Goal: Use online tool/utility

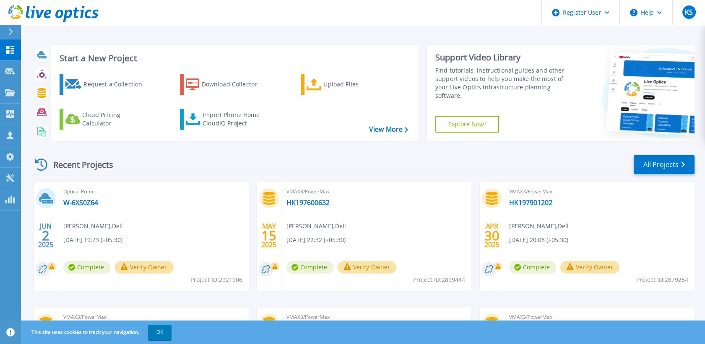
click at [8, 31] on div at bounding box center [14, 32] width 13 height 14
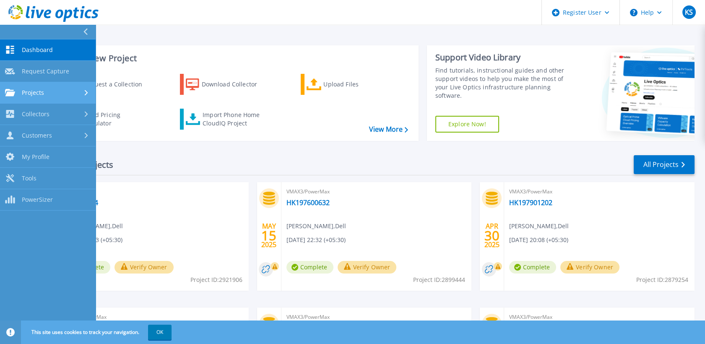
click at [43, 92] on span "Projects" at bounding box center [33, 93] width 22 height 8
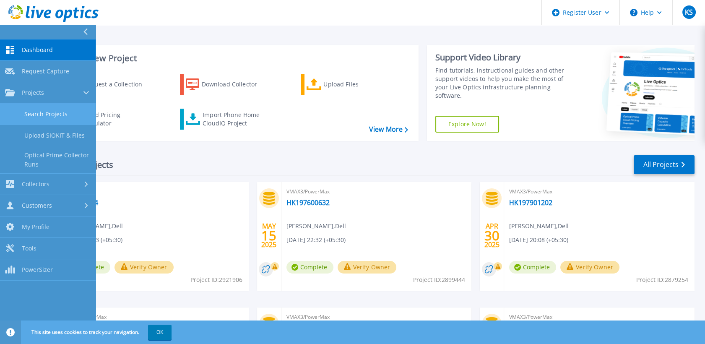
click at [45, 111] on link "Search Projects" at bounding box center [48, 114] width 96 height 21
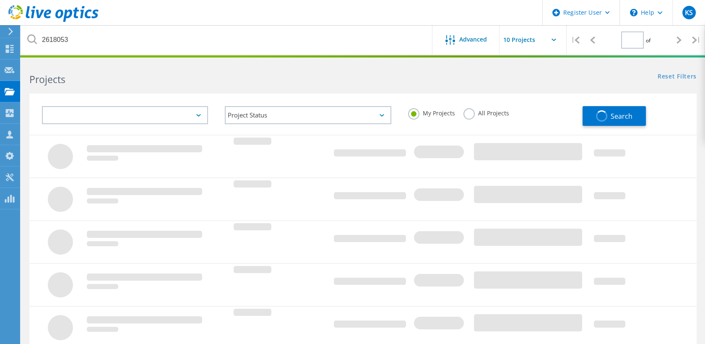
type input "1"
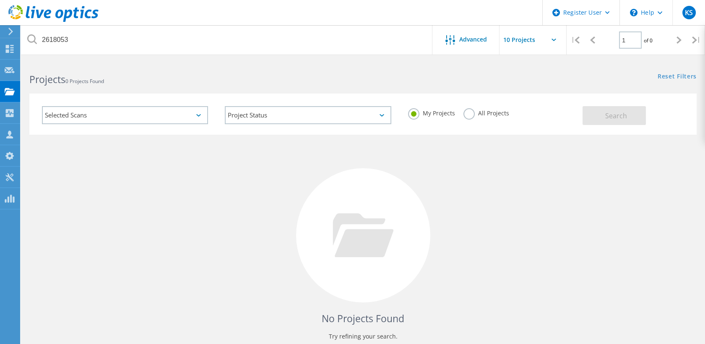
click at [12, 29] on icon at bounding box center [11, 32] width 6 height 8
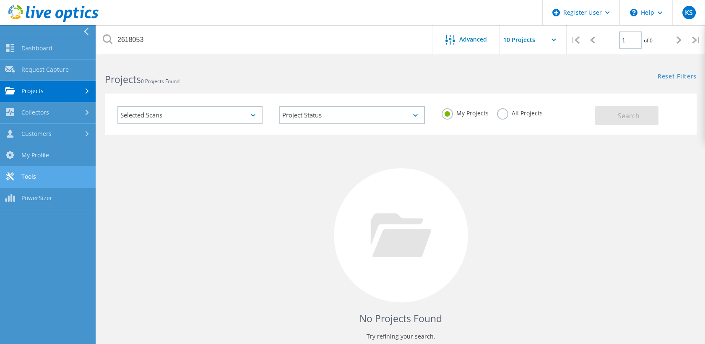
click at [56, 177] on link "Tools" at bounding box center [48, 177] width 96 height 21
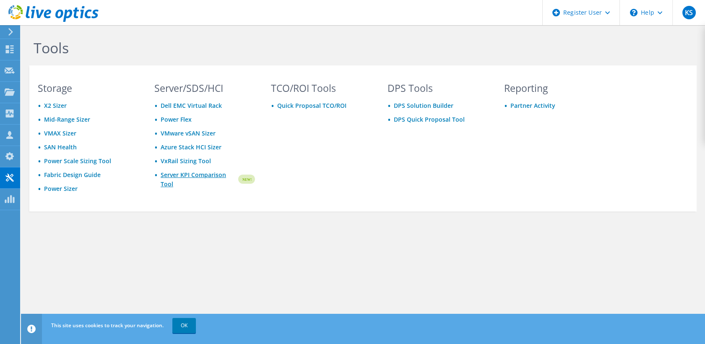
click at [206, 175] on link "Server KPI Comparison Tool" at bounding box center [199, 179] width 76 height 18
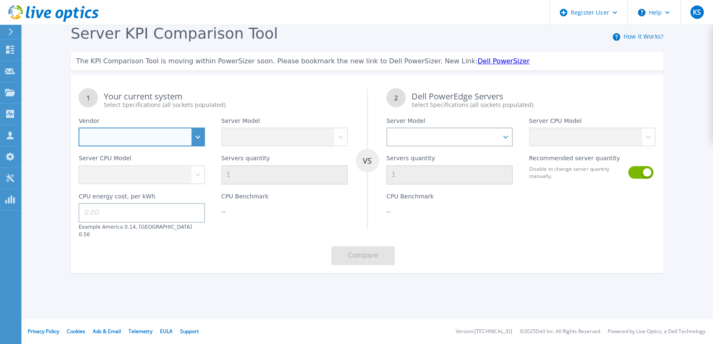
click at [198, 136] on select "Dell HPE Lenovo Supermicro" at bounding box center [141, 137] width 126 height 19
select select "Dell"
click at [78, 128] on select "Dell HPE Lenovo Supermicro" at bounding box center [141, 137] width 126 height 19
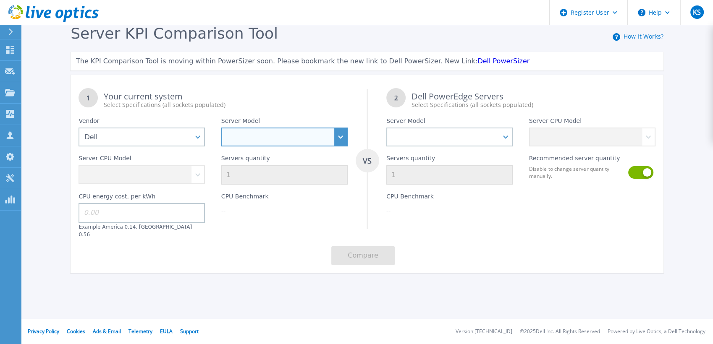
click at [340, 134] on select "PowerEdge C6520 PowerEdge C6525 PowerEdge HS5610 PowerEdge HS5620 PowerEdge R24…" at bounding box center [284, 137] width 126 height 19
